Goal: Navigation & Orientation: Find specific page/section

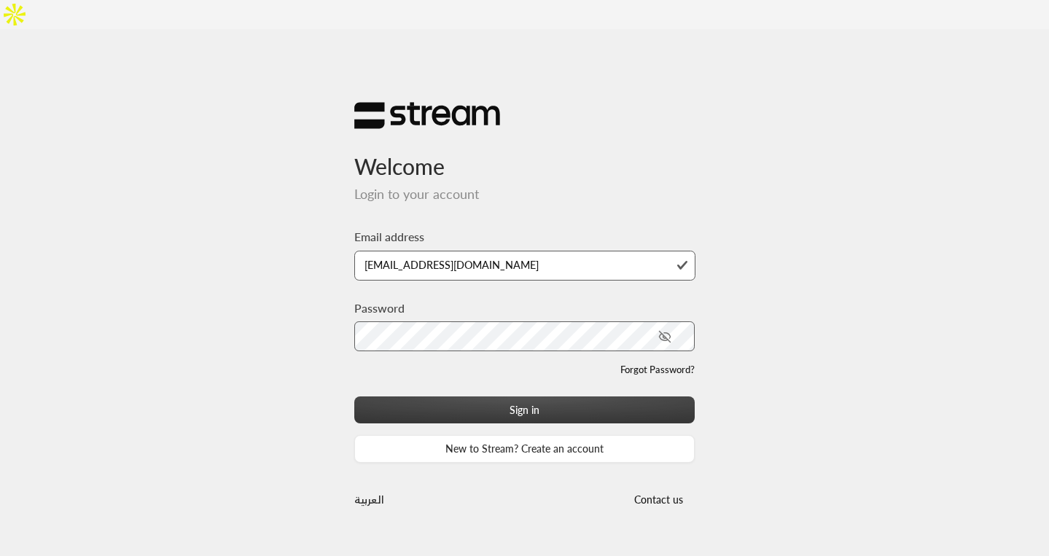
click at [450, 397] on button "Sign in" at bounding box center [524, 410] width 341 height 27
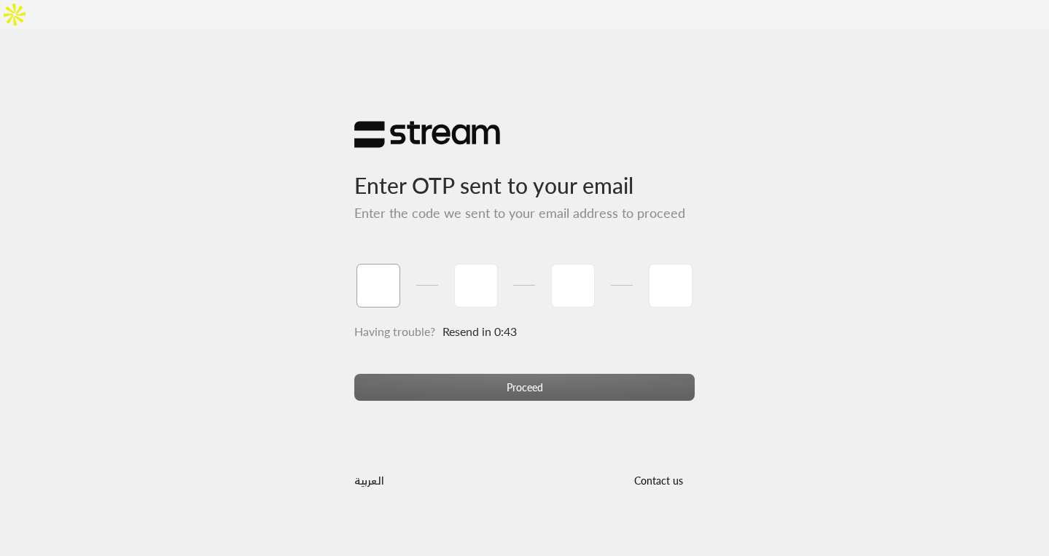
paste input "2"
type input "2"
type input "5"
type input "4"
type input "3"
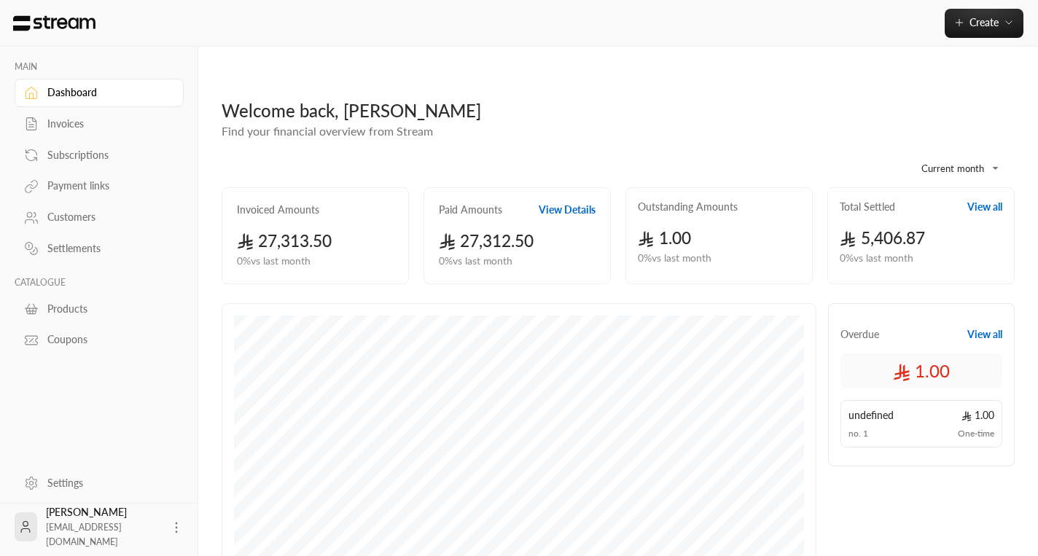
click at [86, 219] on div "Customers" at bounding box center [106, 217] width 118 height 15
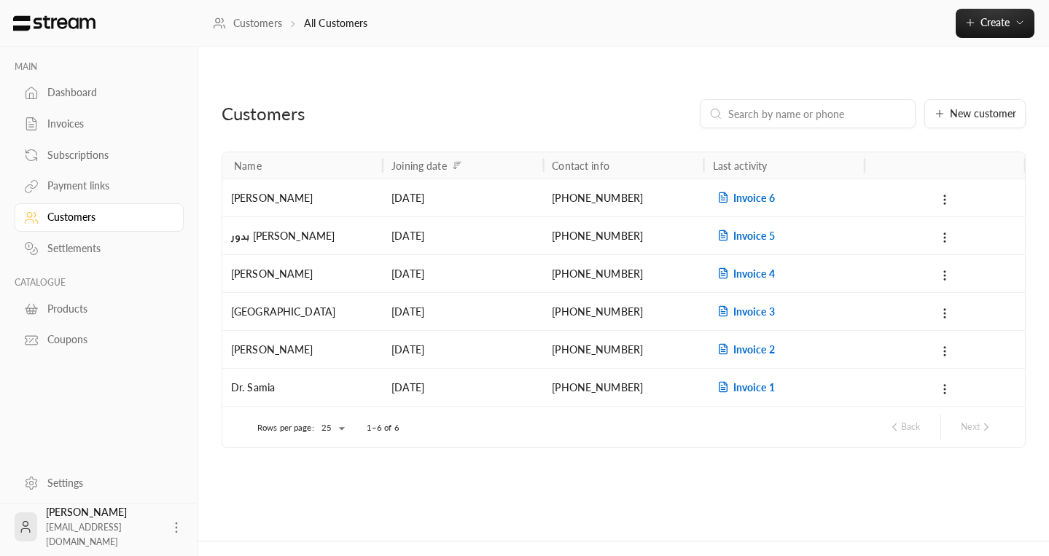
click at [90, 92] on div "Dashboard" at bounding box center [106, 92] width 118 height 15
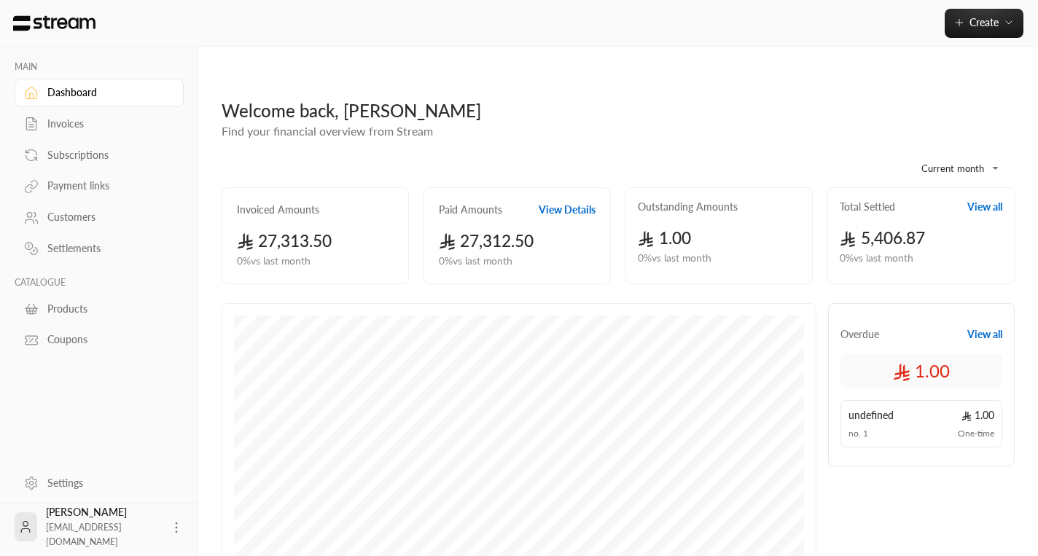
click at [78, 225] on div "Customers" at bounding box center [106, 217] width 118 height 15
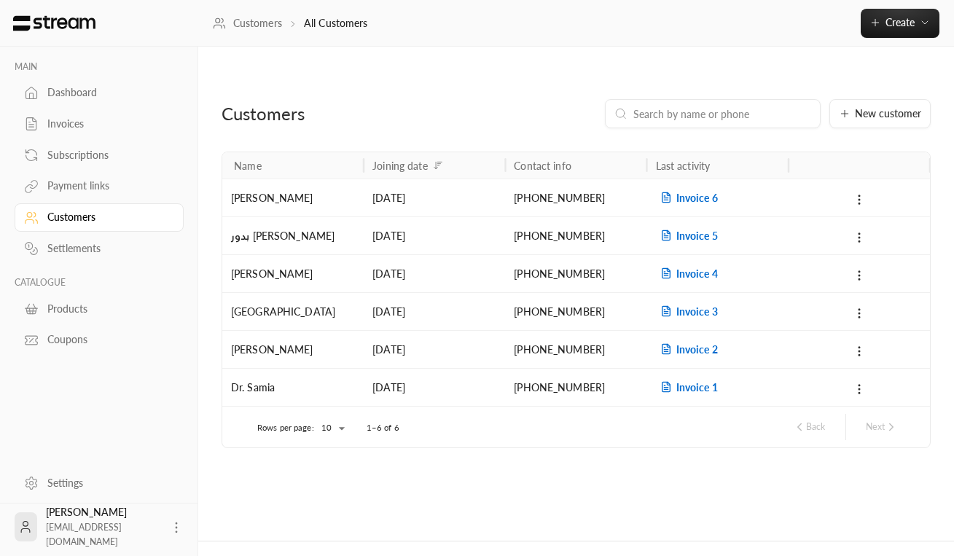
click at [55, 479] on div "Settings" at bounding box center [106, 483] width 118 height 15
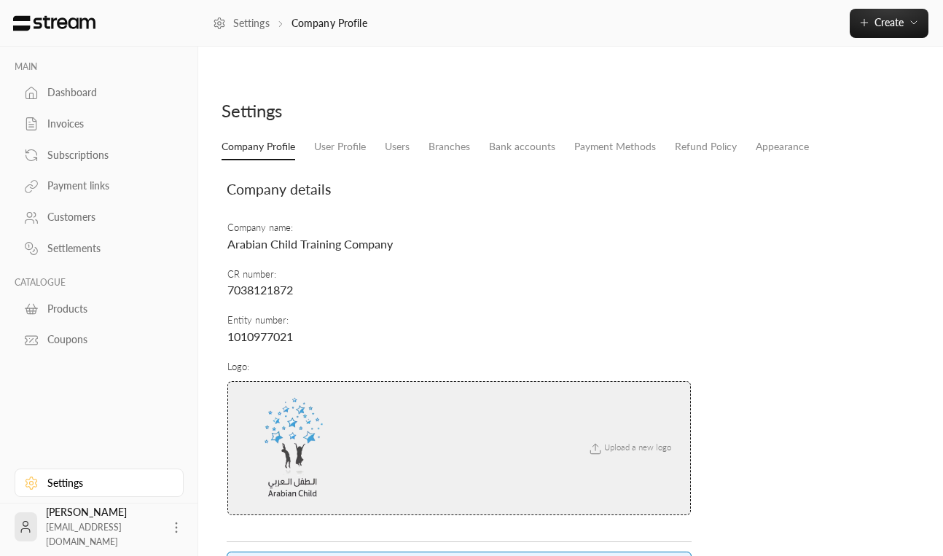
click at [375, 134] on li "Users" at bounding box center [397, 147] width 44 height 26
click at [399, 134] on link "Users" at bounding box center [397, 147] width 25 height 26
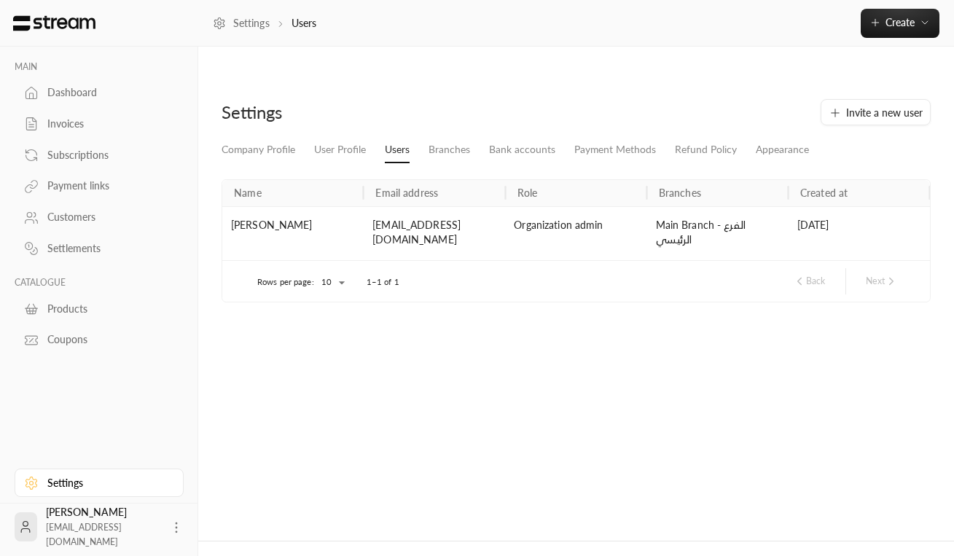
click at [75, 229] on link "Customers" at bounding box center [99, 217] width 169 height 28
